Goal: Information Seeking & Learning: Learn about a topic

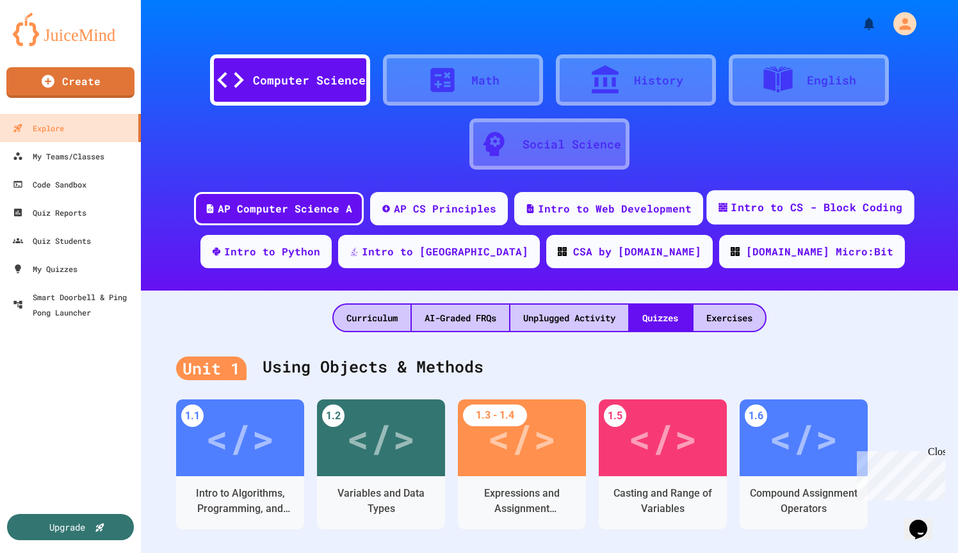
click at [733, 213] on div "Intro to CS - Block Coding" at bounding box center [817, 208] width 172 height 16
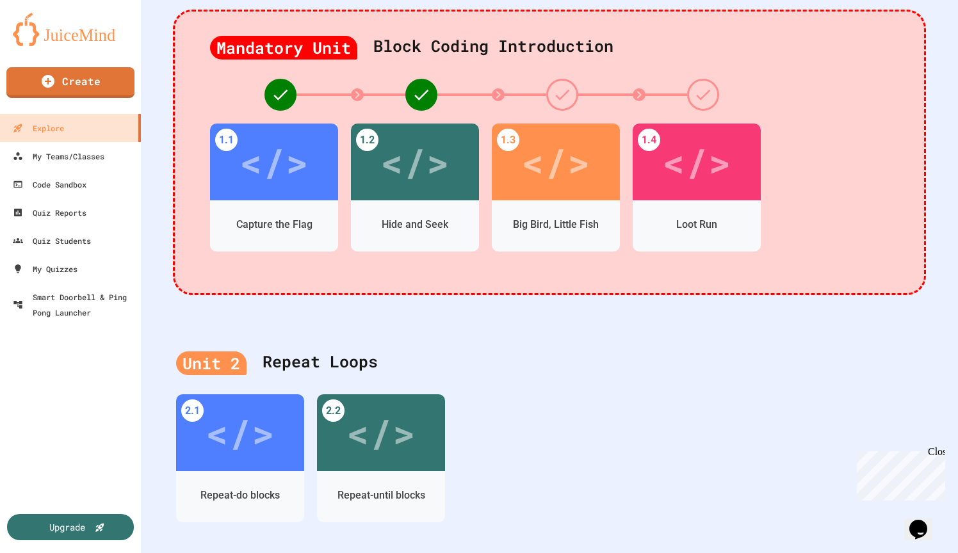
scroll to position [317, 0]
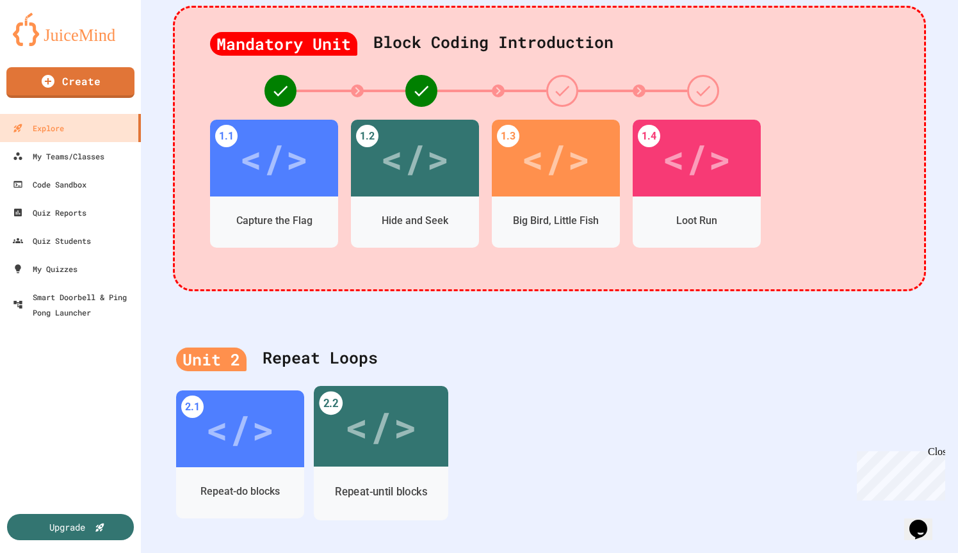
click at [393, 463] on div "</>" at bounding box center [381, 426] width 135 height 81
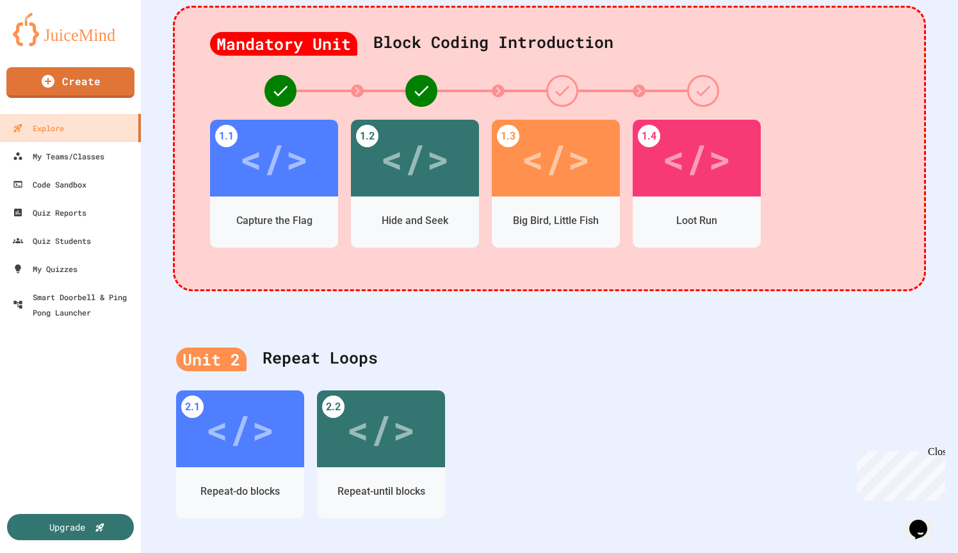
drag, startPoint x: 484, startPoint y: 354, endPoint x: 493, endPoint y: 354, distance: 8.3
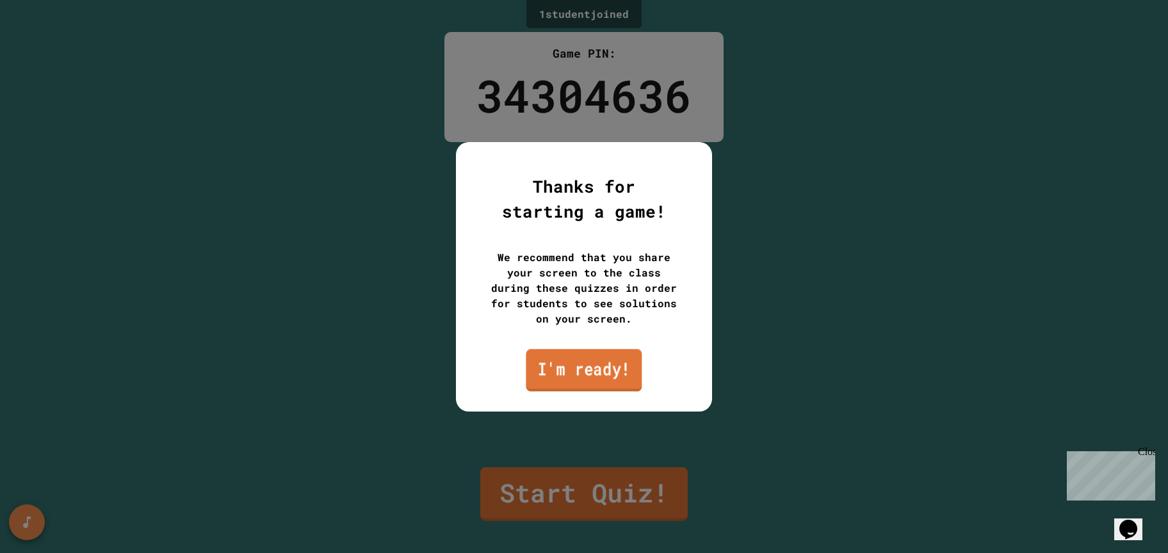
click at [572, 355] on link "I'm ready!" at bounding box center [584, 370] width 116 height 42
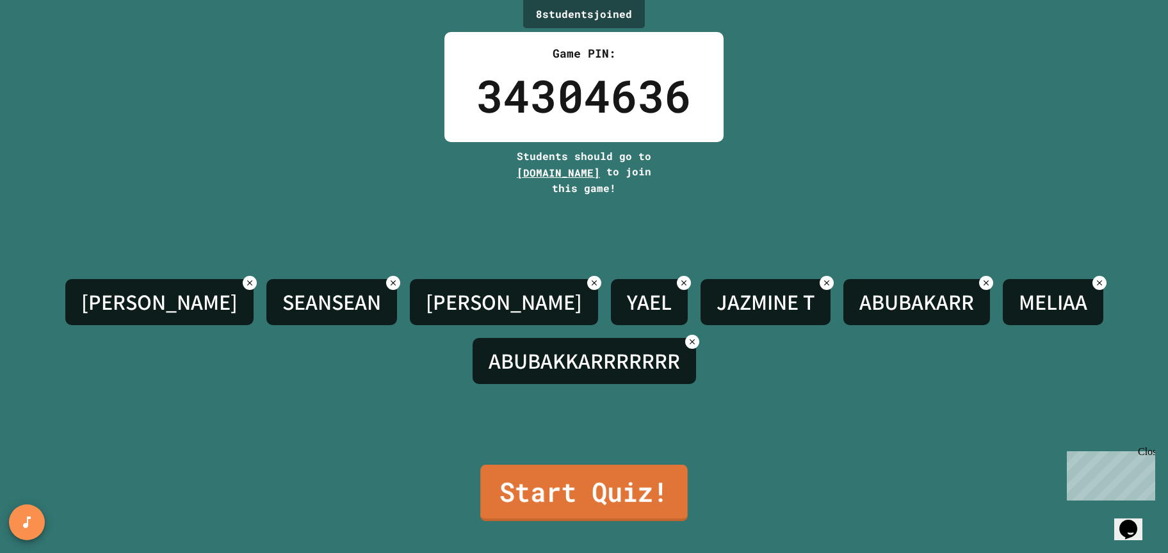
click at [630, 498] on link "Start Quiz!" at bounding box center [584, 493] width 208 height 56
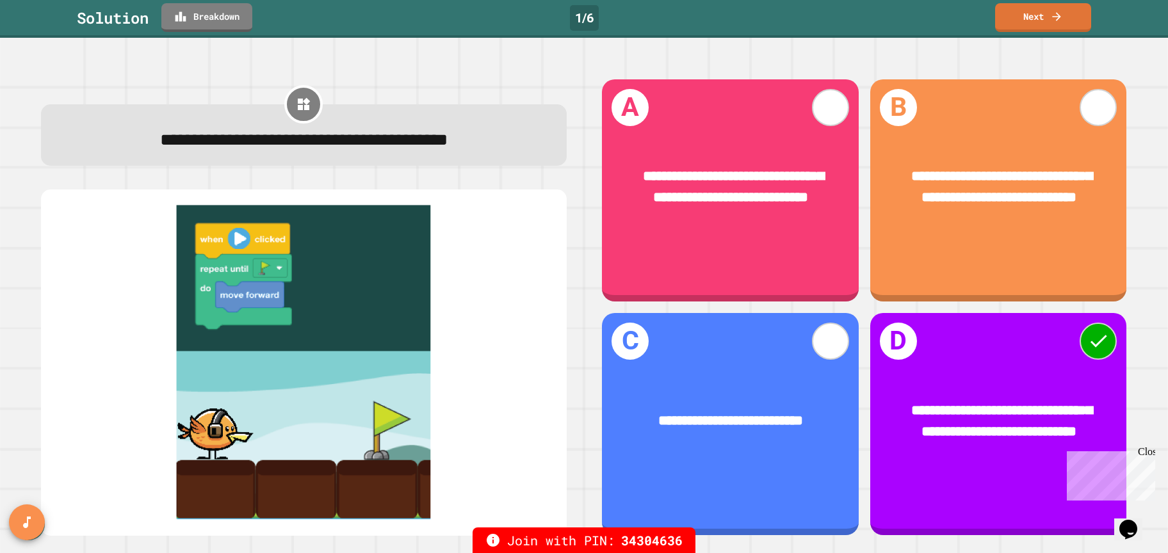
click at [357, 446] on img at bounding box center [304, 363] width 500 height 315
click at [1043, 8] on link "Next" at bounding box center [1043, 16] width 89 height 30
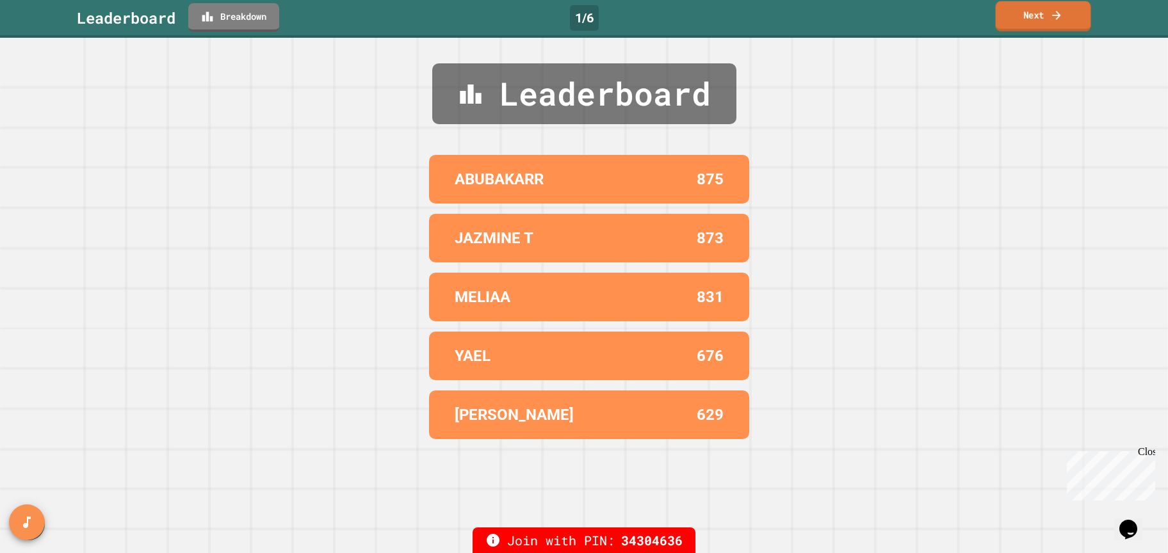
click at [1043, 8] on link "Next" at bounding box center [1043, 16] width 95 height 30
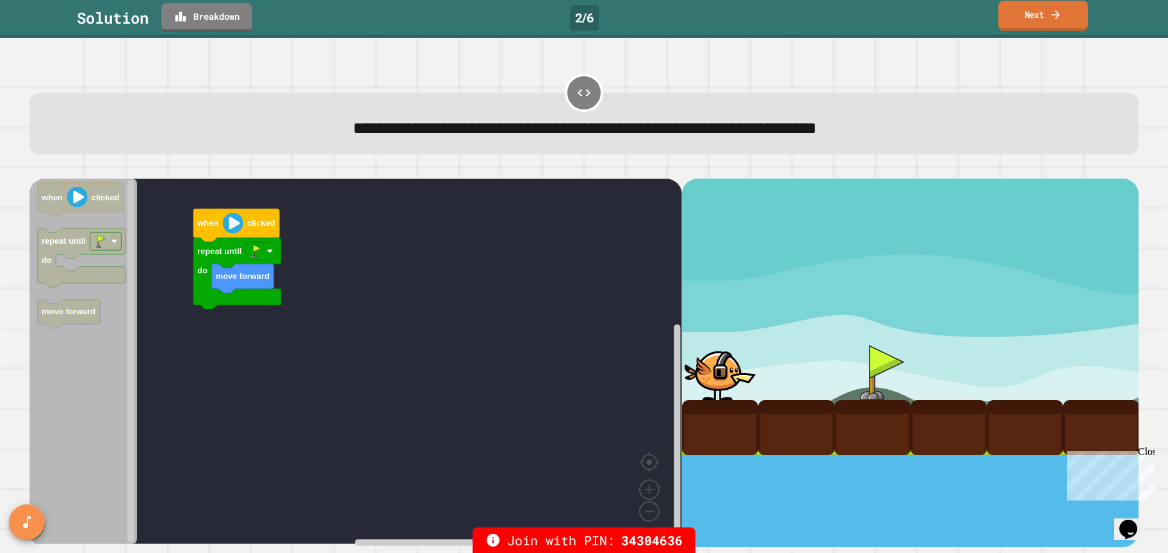
click at [1026, 20] on link "Next" at bounding box center [1044, 16] width 90 height 30
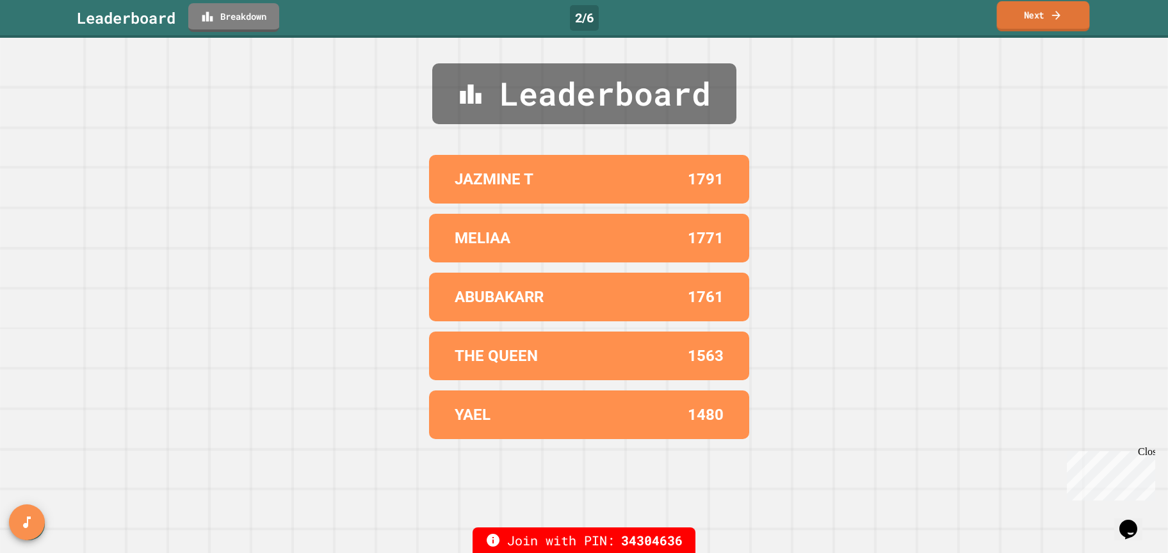
click at [1026, 20] on link "Next" at bounding box center [1043, 16] width 93 height 30
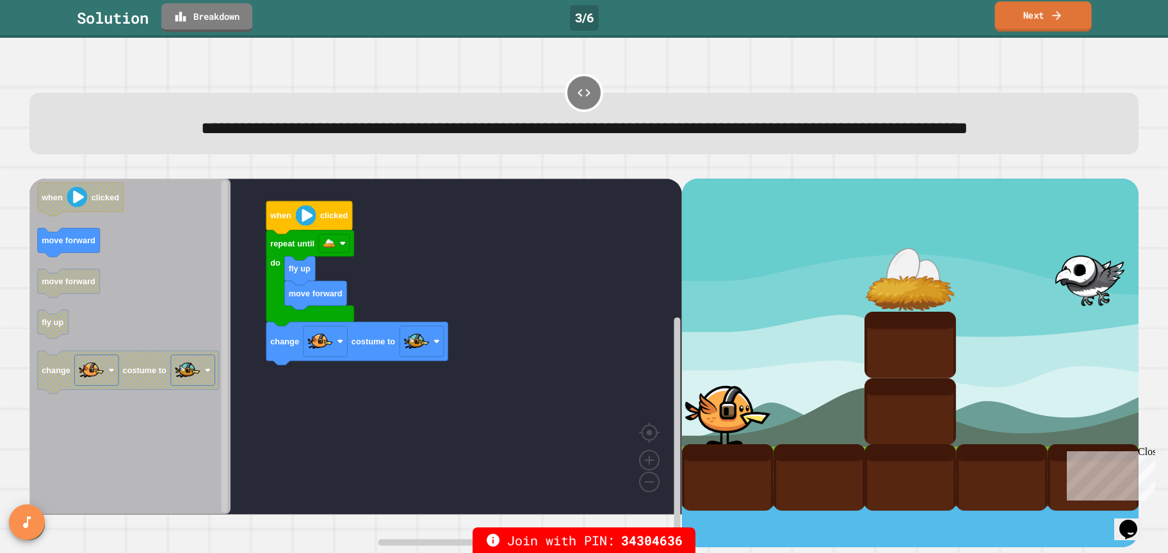
click at [1036, 16] on link "Next" at bounding box center [1043, 16] width 97 height 30
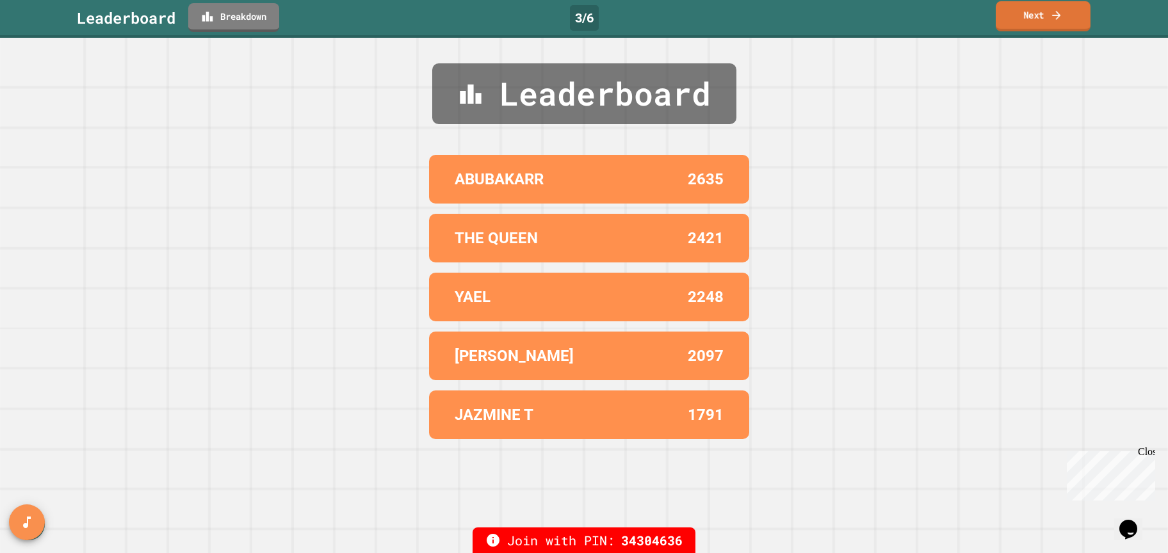
click at [1036, 16] on link "Next" at bounding box center [1043, 16] width 95 height 30
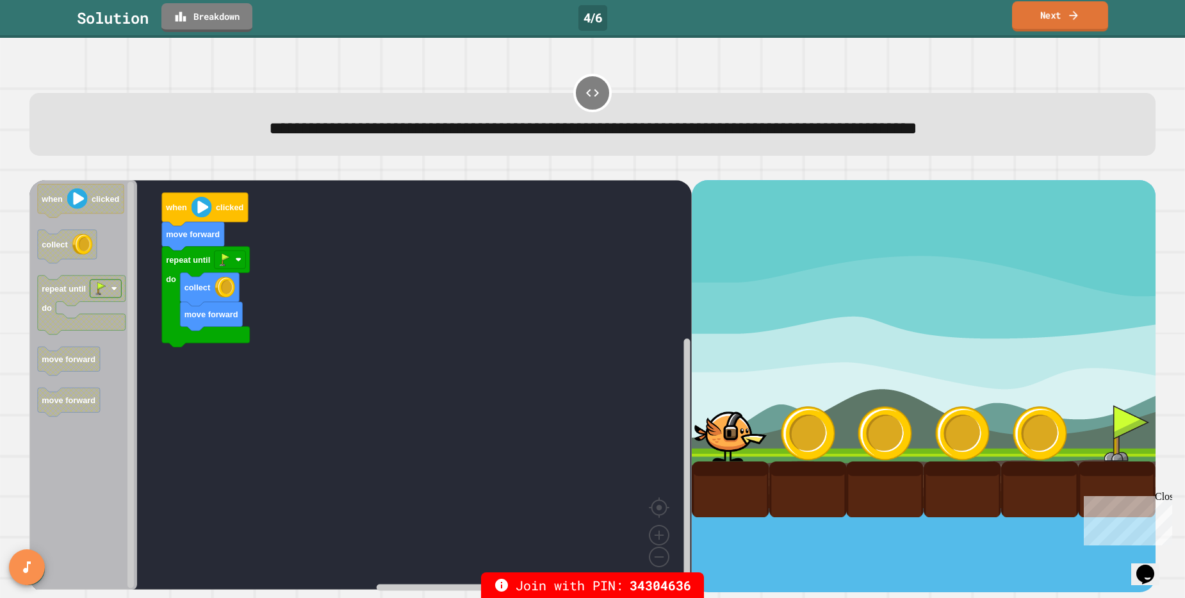
click at [1031, 19] on link "Next" at bounding box center [1060, 16] width 96 height 30
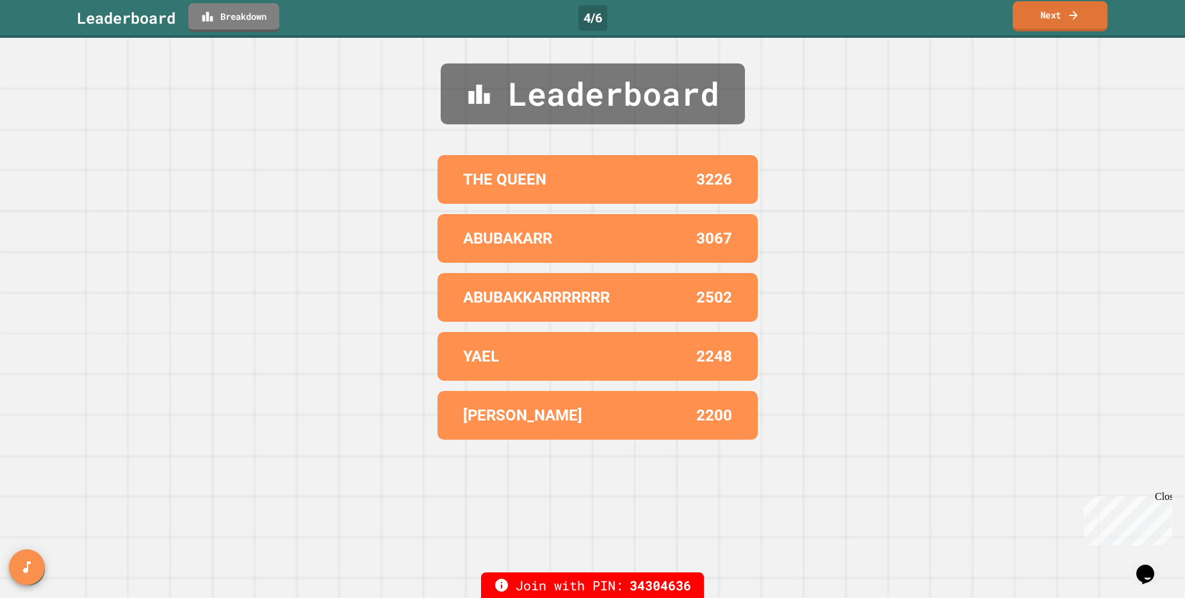
click at [1031, 19] on link "Next" at bounding box center [1060, 16] width 95 height 30
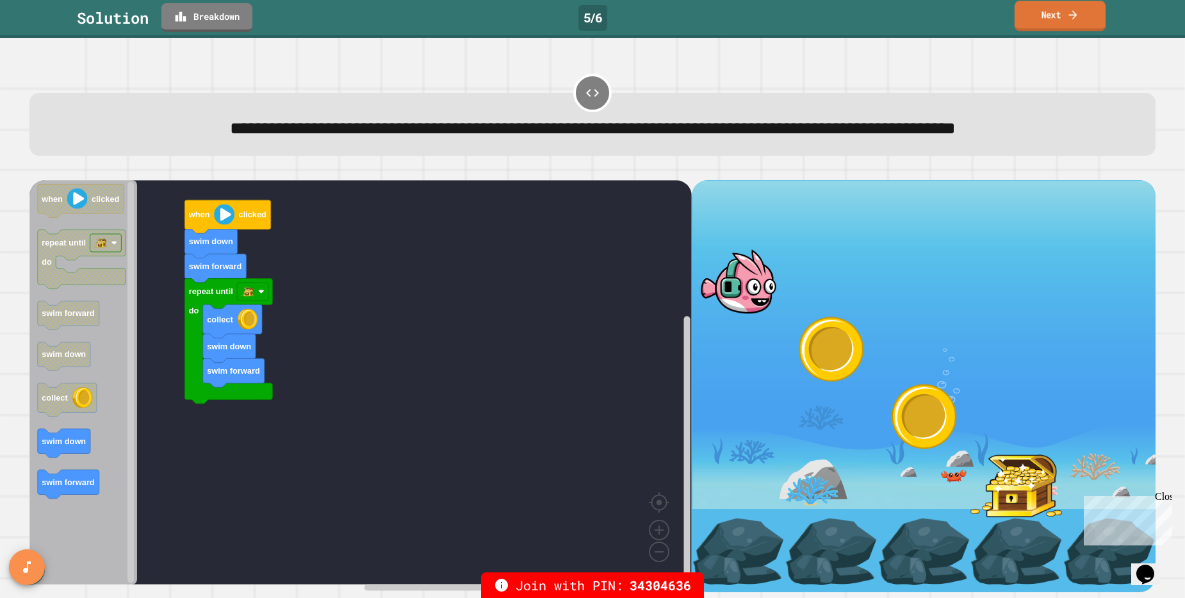
click at [1049, 29] on link "Next" at bounding box center [1060, 16] width 91 height 30
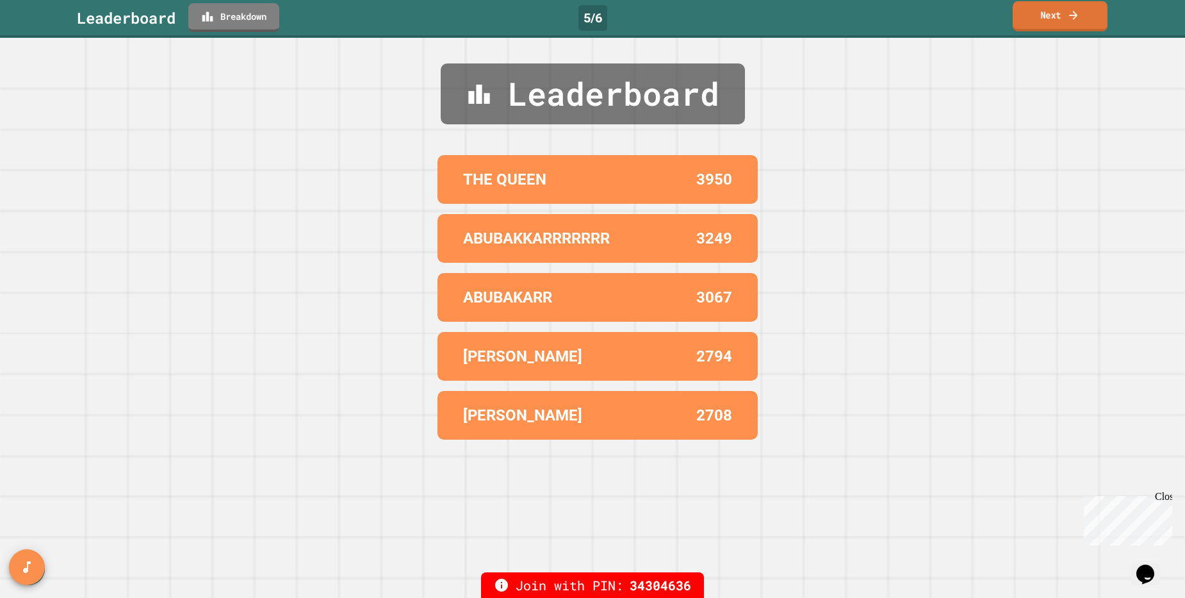
click at [1049, 29] on link "Next" at bounding box center [1060, 16] width 95 height 30
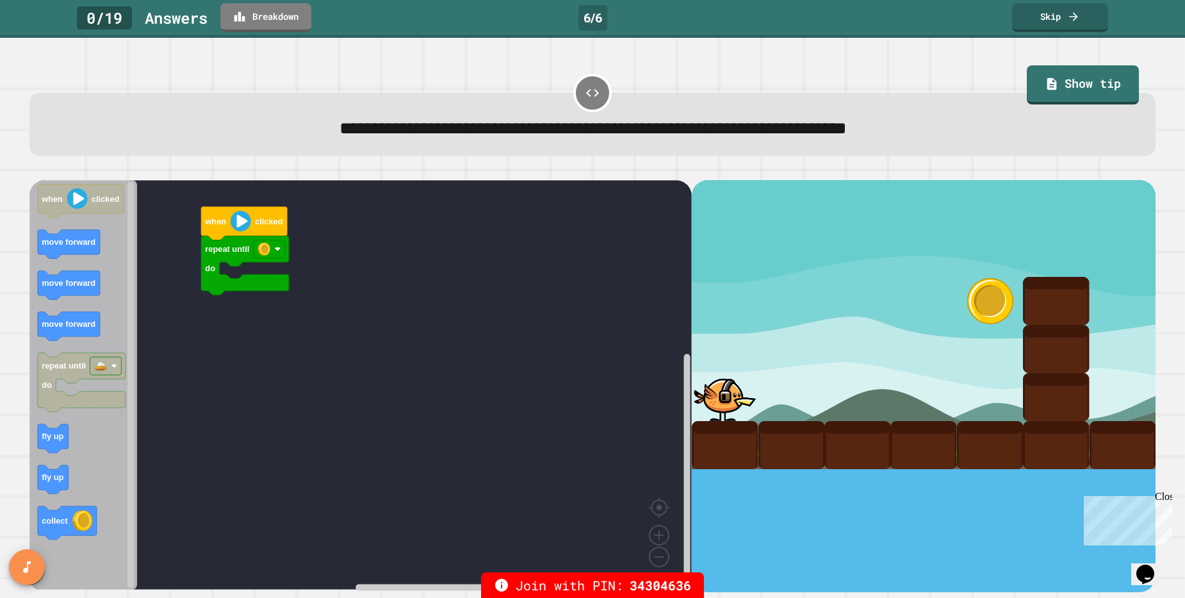
click at [773, 166] on div "repeat until do when clicked when clicked move forward move forward move forwar…" at bounding box center [593, 379] width 1138 height 436
